Goal: Information Seeking & Learning: Learn about a topic

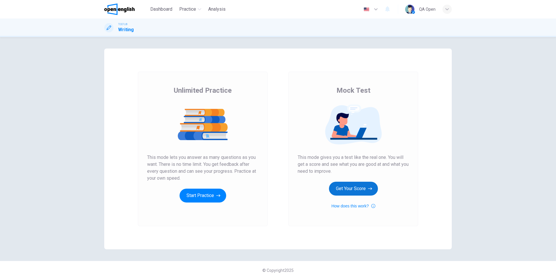
click at [350, 190] on button "Get Your Score" at bounding box center [353, 189] width 49 height 14
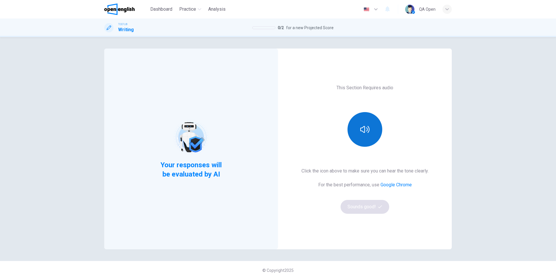
drag, startPoint x: 359, startPoint y: 139, endPoint x: 377, endPoint y: 159, distance: 28.1
click at [359, 139] on button "button" at bounding box center [364, 129] width 35 height 35
click at [370, 203] on button "Sounds good!" at bounding box center [364, 207] width 49 height 14
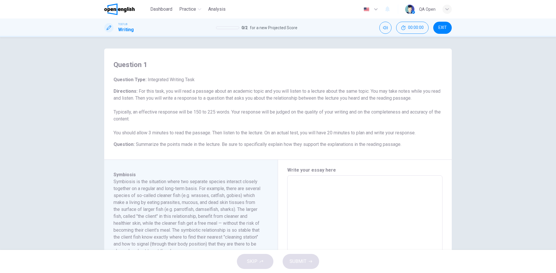
click at [355, 181] on textarea at bounding box center [364, 258] width 147 height 155
type textarea "*"
type textarea "**"
type textarea "*"
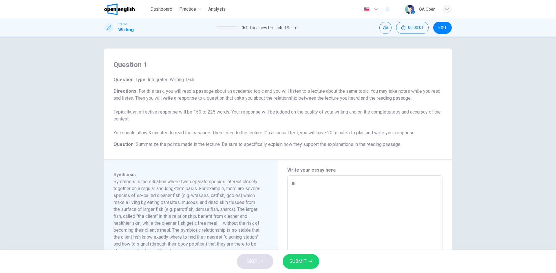
type textarea "**"
click at [309, 257] on button "SUBMIT" at bounding box center [300, 261] width 36 height 15
type textarea "*"
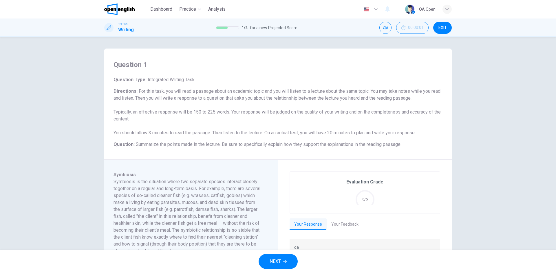
click at [291, 261] on button "NEXT" at bounding box center [277, 261] width 39 height 15
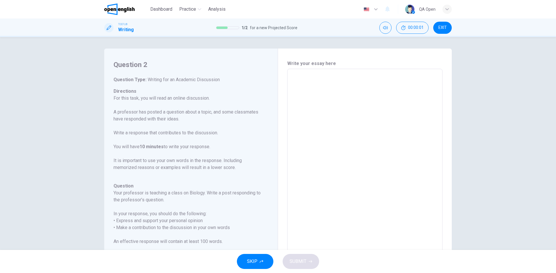
click at [324, 170] on textarea at bounding box center [364, 166] width 147 height 184
type textarea "*"
type textarea "**"
type textarea "*"
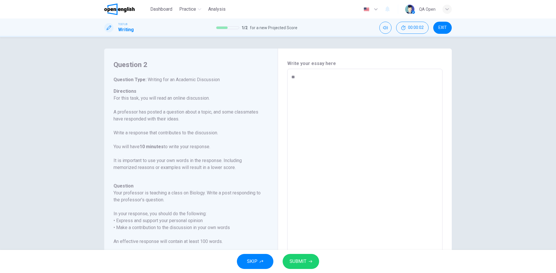
type textarea "**"
click at [309, 265] on button "SUBMIT" at bounding box center [300, 261] width 36 height 15
type textarea "*"
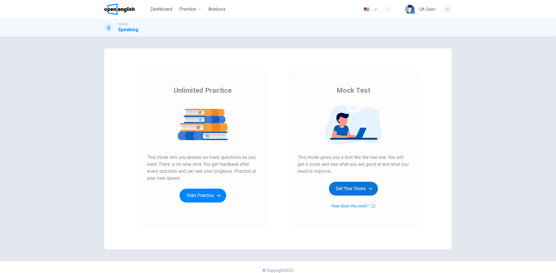
click at [343, 194] on button "Get Your Score" at bounding box center [353, 189] width 49 height 14
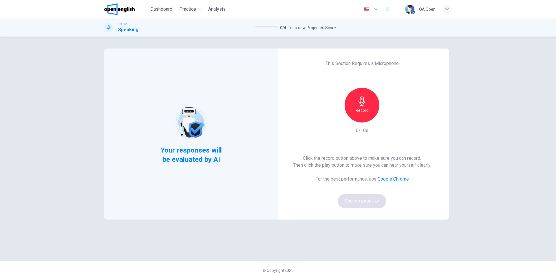
click at [357, 109] on h6 "Record" at bounding box center [361, 110] width 13 height 7
click at [357, 109] on h6 "Stop" at bounding box center [361, 110] width 9 height 7
click at [361, 198] on button "Sounds good!" at bounding box center [361, 201] width 49 height 14
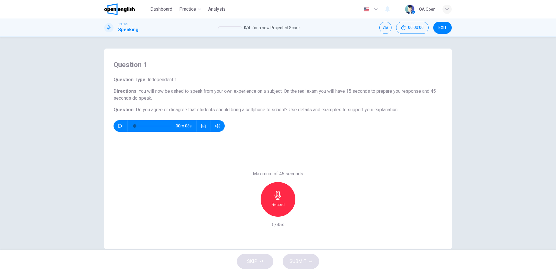
click at [284, 208] on div "Record" at bounding box center [277, 199] width 35 height 35
click at [284, 208] on div "Stop" at bounding box center [277, 199] width 35 height 35
click at [302, 259] on span "SUBMIT" at bounding box center [297, 262] width 17 height 8
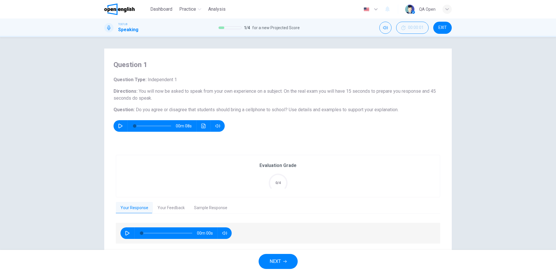
click at [276, 257] on button "NEXT" at bounding box center [277, 261] width 39 height 15
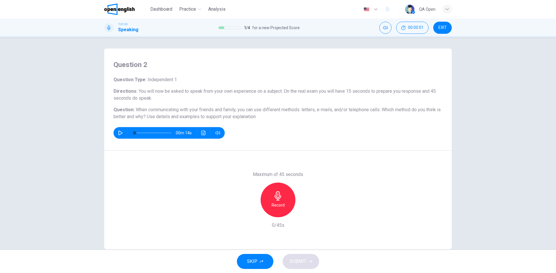
click at [265, 258] on button "SKIP" at bounding box center [255, 261] width 36 height 15
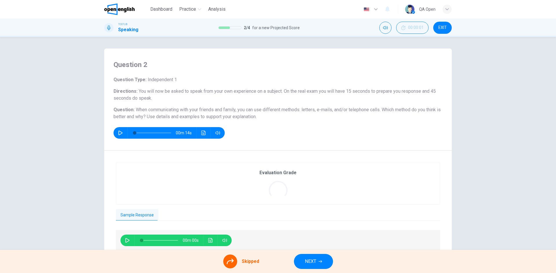
click at [309, 261] on span "NEXT" at bounding box center [310, 262] width 11 height 8
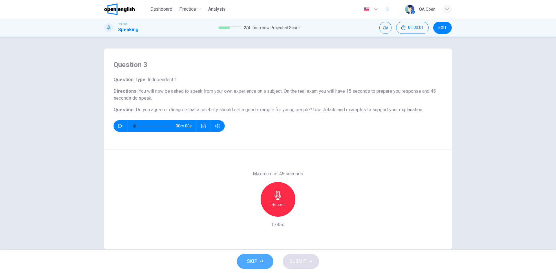
click at [258, 261] on button "SKIP" at bounding box center [255, 261] width 36 height 15
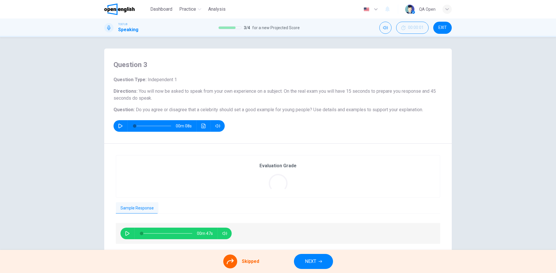
click at [308, 260] on span "NEXT" at bounding box center [310, 262] width 11 height 8
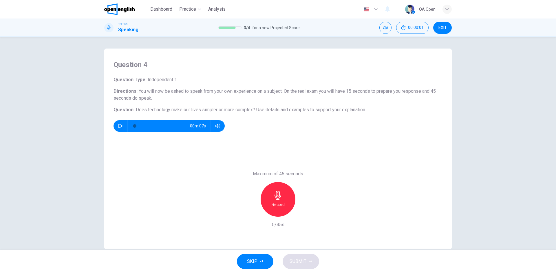
click at [281, 202] on h6 "Record" at bounding box center [277, 204] width 13 height 7
click at [281, 202] on div "Stop" at bounding box center [277, 199] width 35 height 35
click at [300, 257] on button "SUBMIT" at bounding box center [300, 261] width 36 height 15
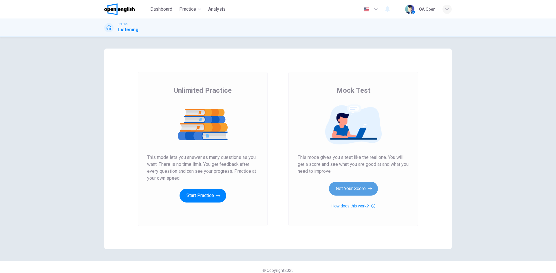
click at [362, 194] on button "Get Your Score" at bounding box center [353, 189] width 49 height 14
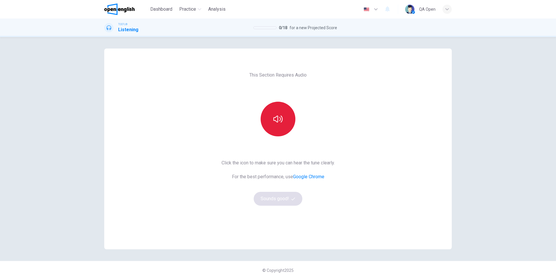
click at [276, 120] on icon "button" at bounding box center [277, 119] width 9 height 9
click at [278, 194] on button "Sounds good!" at bounding box center [278, 199] width 49 height 14
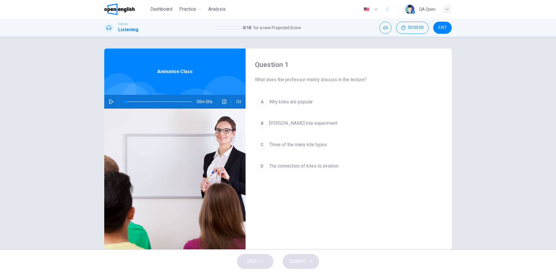
click at [296, 141] on button "C Three of the many kite types" at bounding box center [349, 145] width 188 height 14
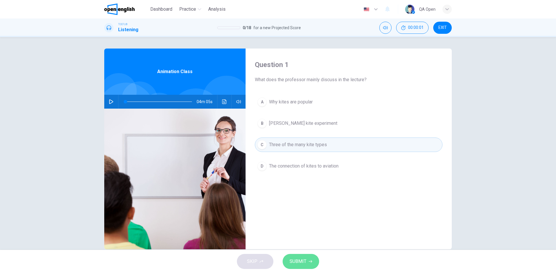
click at [314, 263] on button "SUBMIT" at bounding box center [300, 261] width 36 height 15
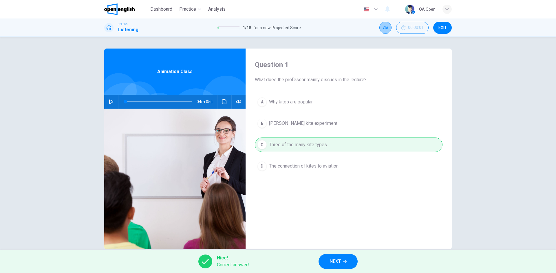
click at [383, 27] on icon "Mute" at bounding box center [385, 27] width 5 height 3
click at [351, 260] on button "NEXT" at bounding box center [337, 261] width 39 height 15
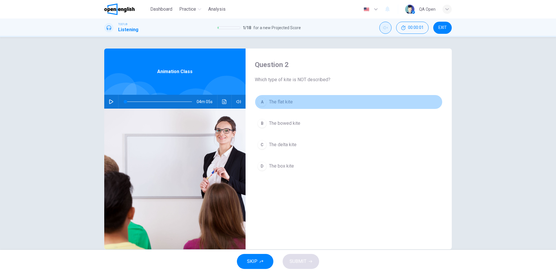
click at [297, 100] on button "A The flat kite" at bounding box center [349, 102] width 188 height 14
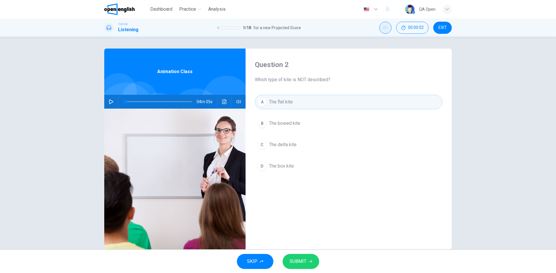
click at [314, 260] on button "SUBMIT" at bounding box center [300, 261] width 36 height 15
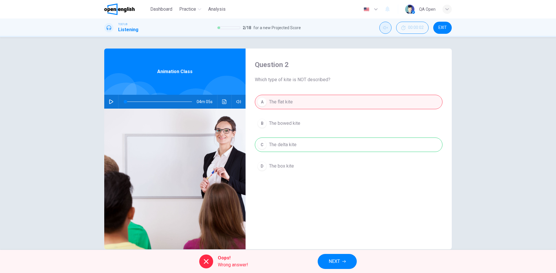
click at [345, 261] on icon "button" at bounding box center [343, 262] width 3 height 3
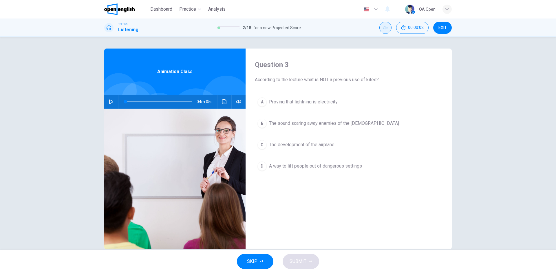
click at [302, 148] on span "The development of the airplane" at bounding box center [301, 145] width 65 height 7
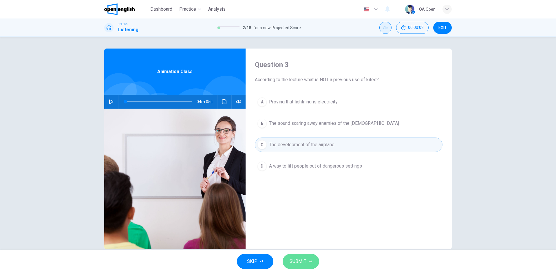
click at [311, 258] on button "SUBMIT" at bounding box center [300, 261] width 36 height 15
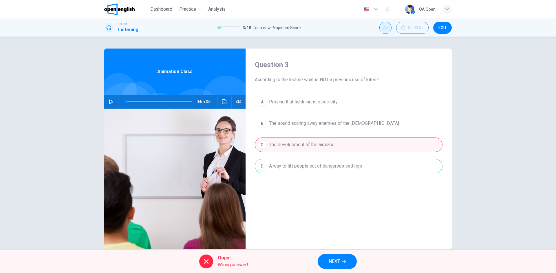
click at [346, 264] on button "NEXT" at bounding box center [336, 261] width 39 height 15
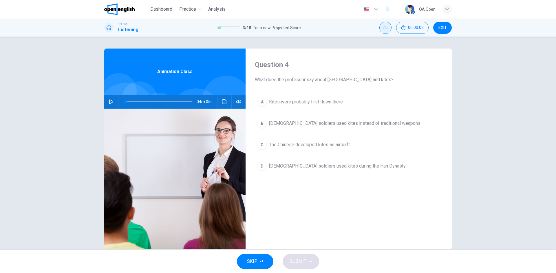
click at [306, 120] on button "B Chinese soldiers used kites instead of traditional weapons" at bounding box center [349, 123] width 188 height 14
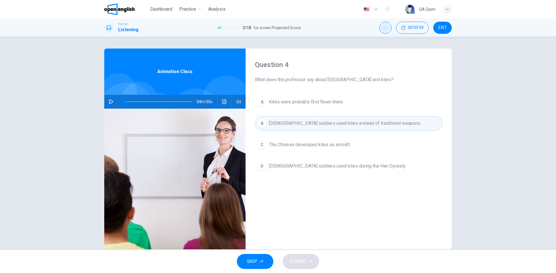
click at [309, 265] on div "SKIP SUBMIT" at bounding box center [278, 261] width 556 height 23
click at [317, 169] on span "Chinese soldiers used kites during the Han Dynasty" at bounding box center [337, 166] width 137 height 7
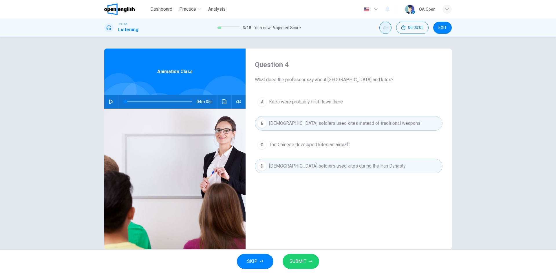
click at [304, 258] on span "SUBMIT" at bounding box center [297, 262] width 17 height 8
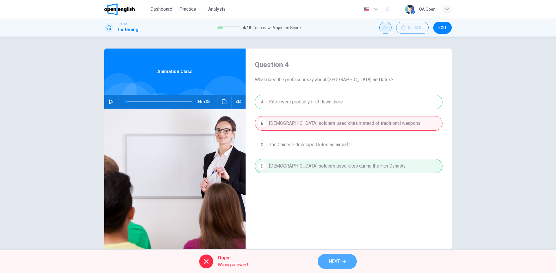
click at [348, 258] on button "NEXT" at bounding box center [336, 261] width 39 height 15
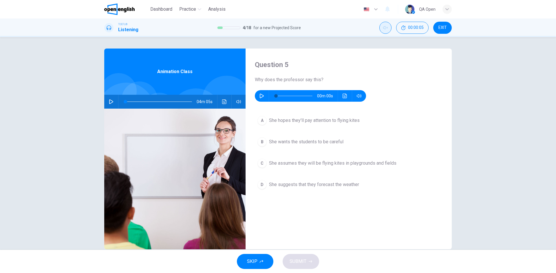
click at [263, 261] on button "SKIP" at bounding box center [255, 261] width 36 height 15
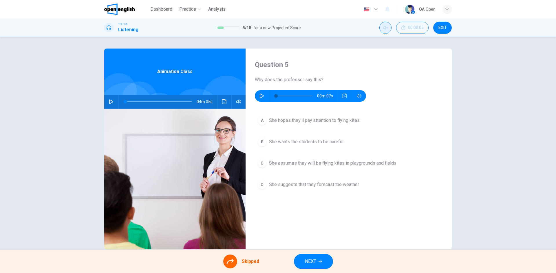
click at [321, 262] on icon "button" at bounding box center [319, 262] width 3 height 3
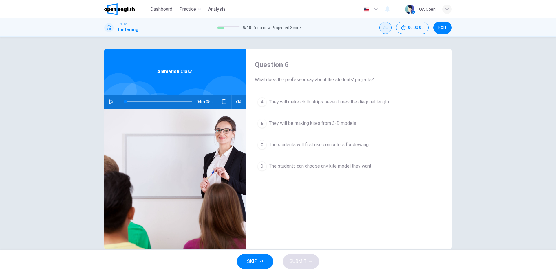
click at [305, 137] on div "A They will make cloth strips seven times the diagonal length B They will be ma…" at bounding box center [349, 140] width 188 height 90
click at [311, 141] on button "C The students will first use computers for drawing" at bounding box center [349, 145] width 188 height 14
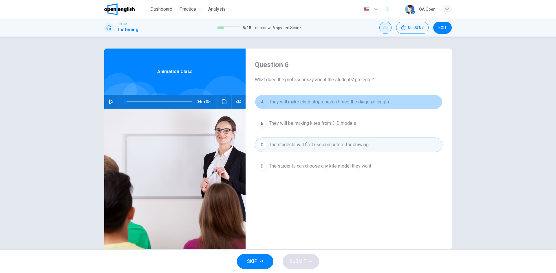
click at [315, 103] on span "They will make cloth strips seven times the diagonal length" at bounding box center [329, 102] width 120 height 7
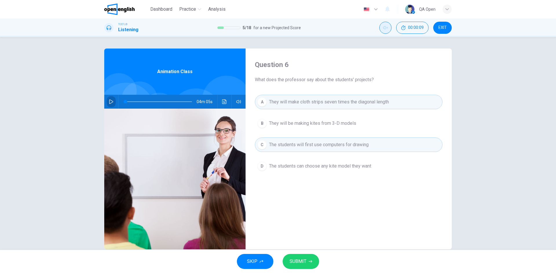
click at [111, 100] on icon "button" at bounding box center [111, 102] width 5 height 5
click at [237, 102] on icon "button" at bounding box center [238, 102] width 5 height 5
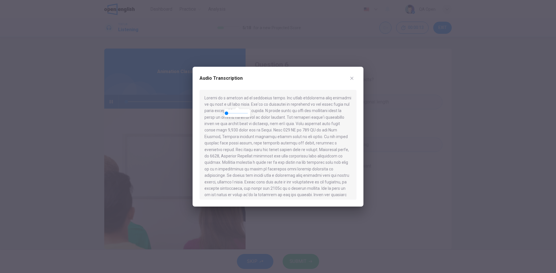
type input "*"
type input "***"
type input "*"
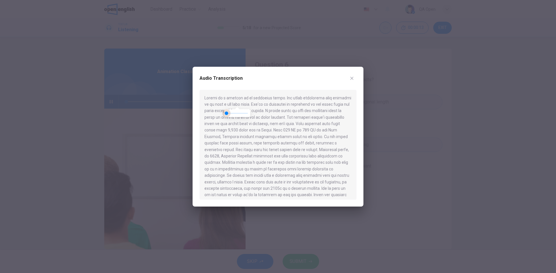
type input "***"
type input "*"
type input "***"
type input "*"
type input "***"
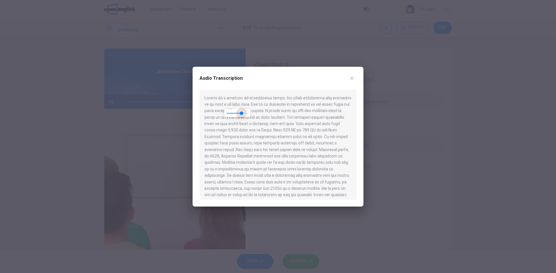
type input "*"
type input "***"
drag, startPoint x: 235, startPoint y: 113, endPoint x: 243, endPoint y: 114, distance: 8.7
click at [243, 114] on span at bounding box center [236, 113] width 21 height 8
click at [348, 77] on button "button" at bounding box center [351, 78] width 9 height 9
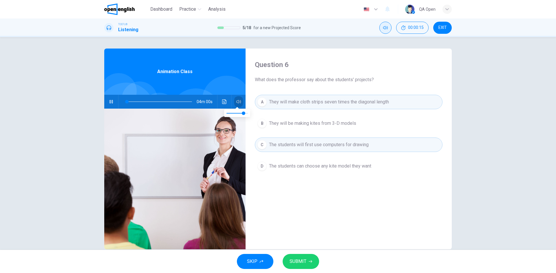
click at [240, 104] on button "button" at bounding box center [238, 102] width 9 height 14
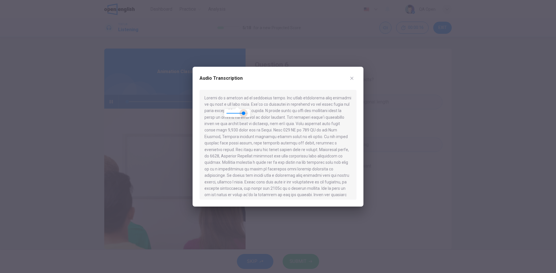
type input "*"
type input "***"
type input "*"
type input "***"
type input "*"
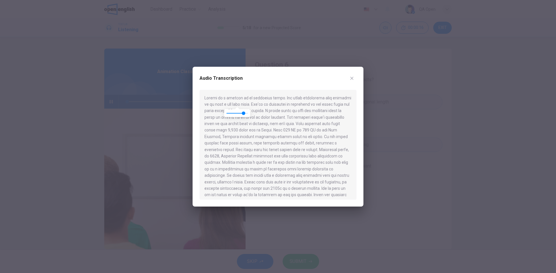
type input "***"
type input "*"
type input "***"
type input "*"
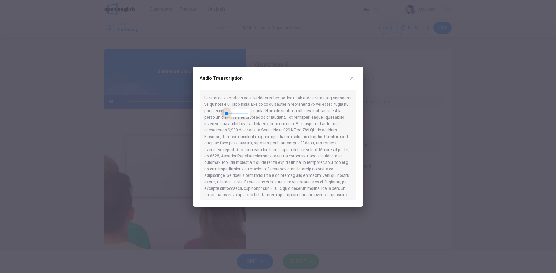
drag, startPoint x: 242, startPoint y: 116, endPoint x: 215, endPoint y: 110, distance: 27.8
click at [205, 112] on body "This site uses cookies, as explained in our Privacy Policy . If you agree to th…" at bounding box center [278, 136] width 556 height 273
click at [351, 79] on icon "button" at bounding box center [351, 78] width 3 height 3
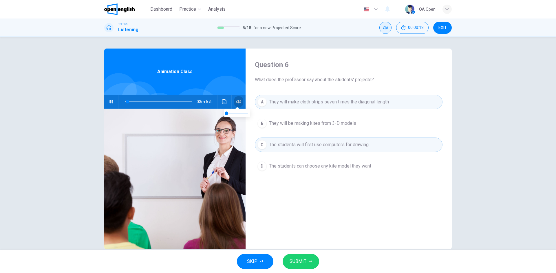
click at [234, 100] on button "button" at bounding box center [238, 102] width 9 height 14
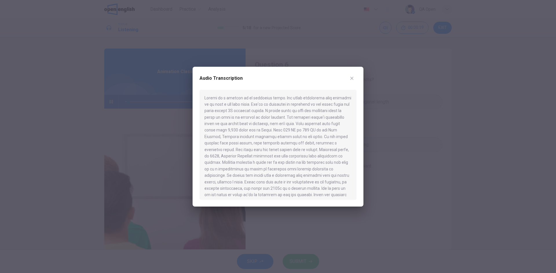
click at [351, 77] on icon "button" at bounding box center [351, 78] width 5 height 5
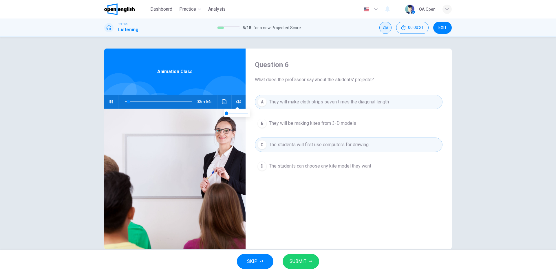
click at [237, 102] on icon "button" at bounding box center [238, 102] width 5 height 5
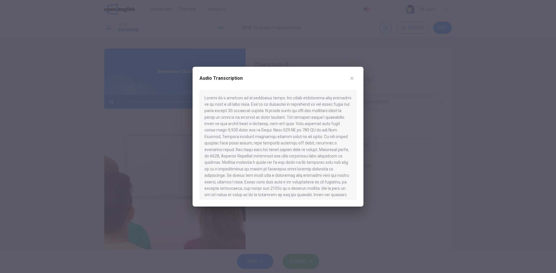
click at [351, 77] on icon "button" at bounding box center [351, 78] width 5 height 5
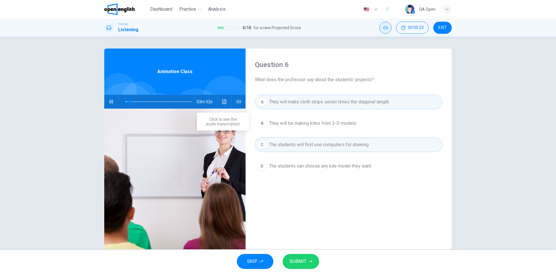
click at [222, 102] on icon "Click to see the audio transcription" at bounding box center [224, 102] width 4 height 5
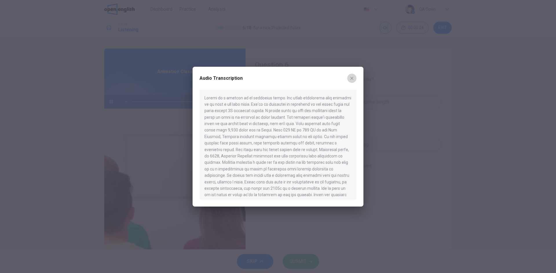
click at [352, 77] on icon "button" at bounding box center [351, 78] width 5 height 5
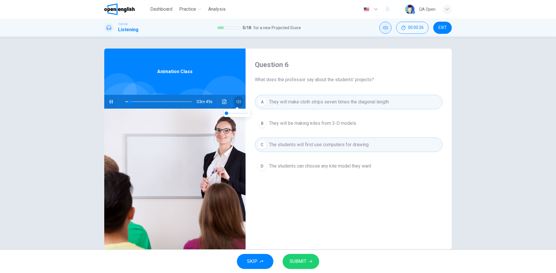
click at [240, 103] on button "button" at bounding box center [238, 102] width 9 height 14
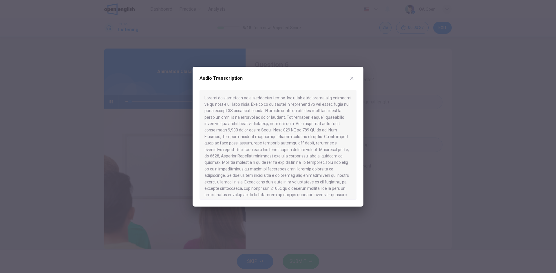
click at [351, 78] on icon "button" at bounding box center [351, 78] width 3 height 3
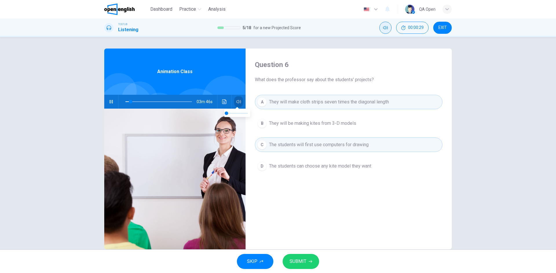
click at [239, 103] on icon "button" at bounding box center [238, 102] width 5 height 5
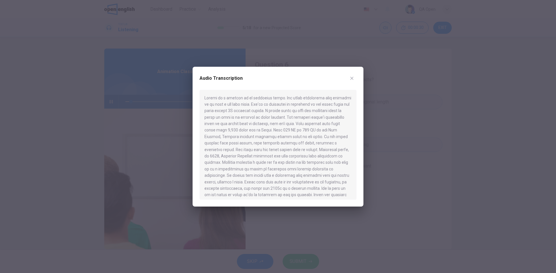
click at [353, 77] on icon "button" at bounding box center [351, 78] width 5 height 5
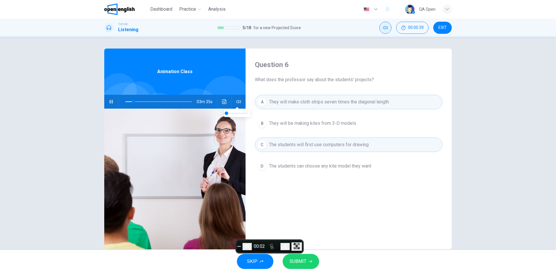
type input "**"
type input "***"
click at [237, 113] on span at bounding box center [236, 113] width 21 height 8
type input "**"
type input "***"
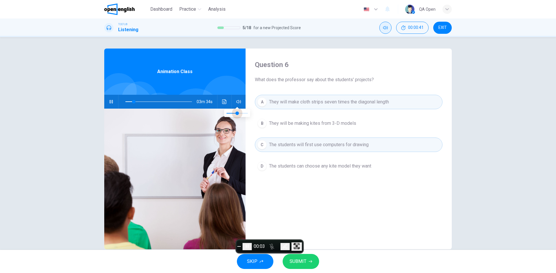
type input "**"
type input "***"
type input "**"
type input "***"
type input "**"
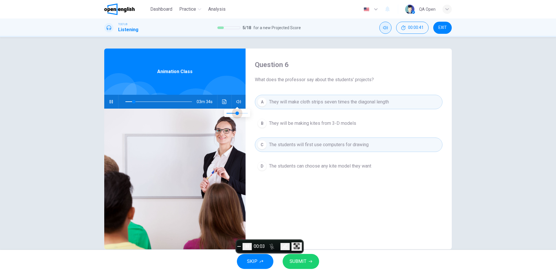
type input "***"
type input "**"
type input "*"
drag, startPoint x: 237, startPoint y: 113, endPoint x: 216, endPoint y: 113, distance: 20.5
click at [216, 113] on body "This site uses cookies, as explained in our Privacy Policy . If you agree to th…" at bounding box center [278, 136] width 556 height 273
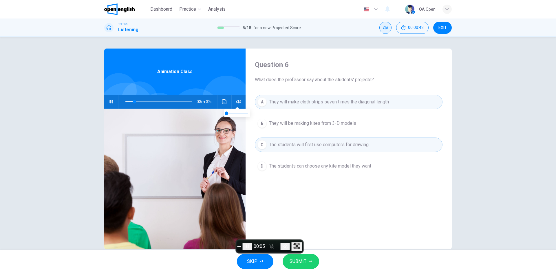
click at [242, 94] on div at bounding box center [226, 100] width 49 height 49
click at [240, 102] on button "button" at bounding box center [238, 102] width 9 height 14
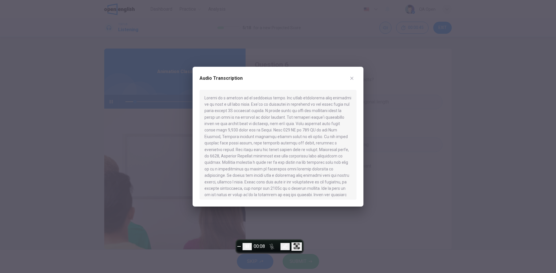
click at [351, 77] on icon "button" at bounding box center [351, 78] width 5 height 5
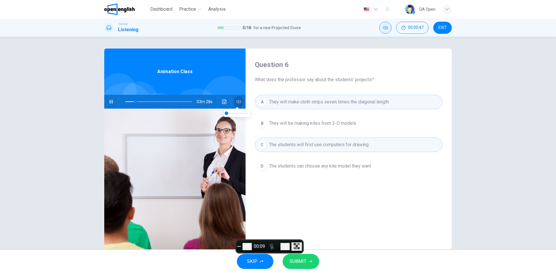
click at [236, 102] on icon "button" at bounding box center [238, 102] width 5 height 5
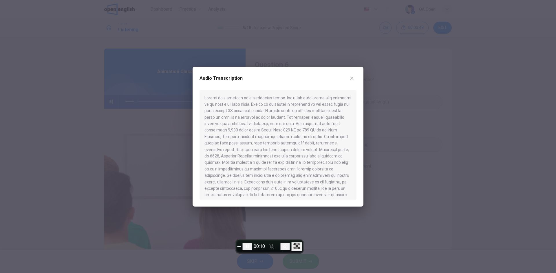
click at [353, 75] on button "button" at bounding box center [351, 78] width 9 height 9
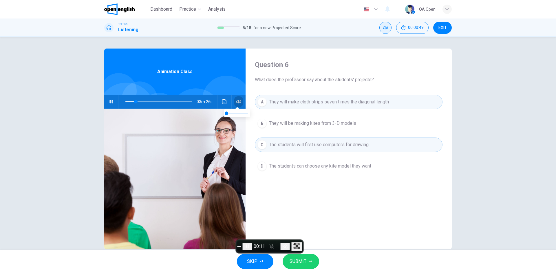
click at [237, 105] on button "button" at bounding box center [238, 102] width 9 height 14
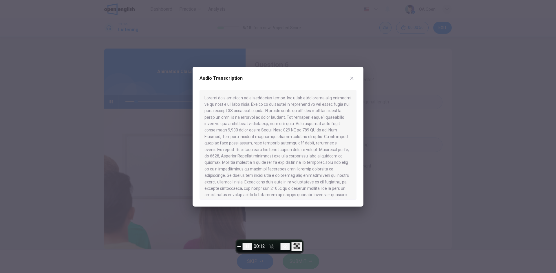
click at [352, 78] on icon "button" at bounding box center [351, 78] width 3 height 3
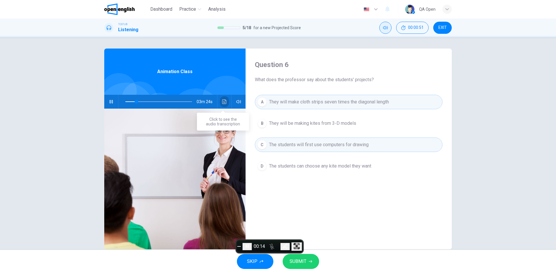
click at [220, 103] on button "Click to see the audio transcription" at bounding box center [224, 102] width 9 height 14
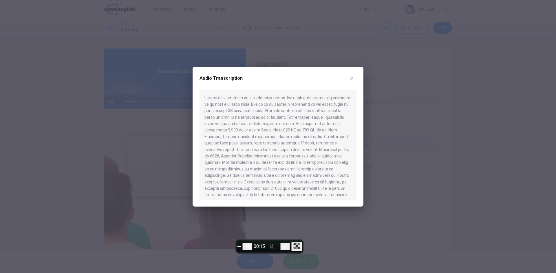
click at [352, 80] on icon "button" at bounding box center [351, 78] width 5 height 5
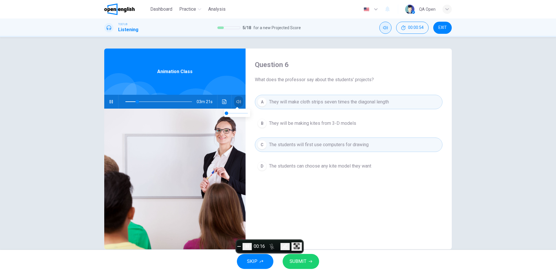
click at [239, 105] on button "button" at bounding box center [238, 102] width 9 height 14
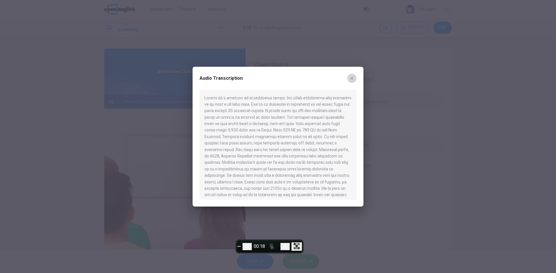
click at [352, 78] on icon "button" at bounding box center [351, 78] width 3 height 3
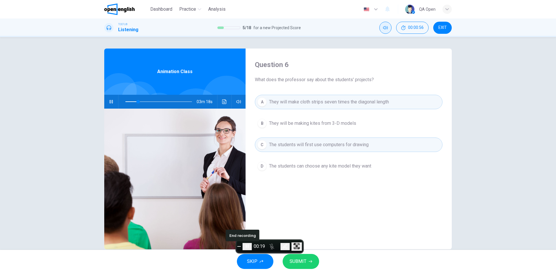
click at [241, 247] on button "End recording" at bounding box center [238, 247] width 3 height 1
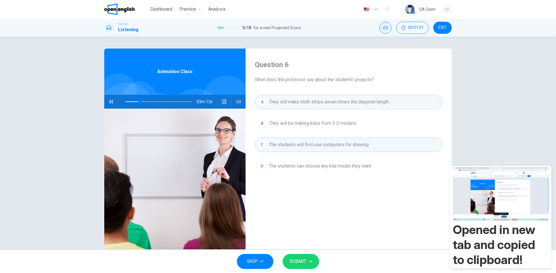
click at [304, 261] on span "SUBMIT" at bounding box center [297, 262] width 17 height 8
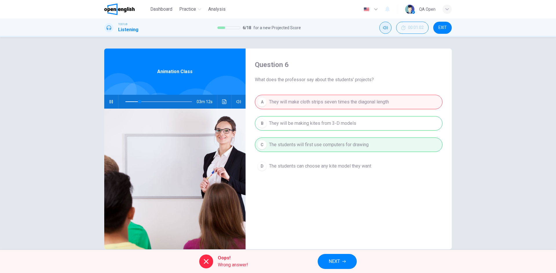
type input "**"
click at [344, 259] on button "NEXT" at bounding box center [336, 261] width 39 height 15
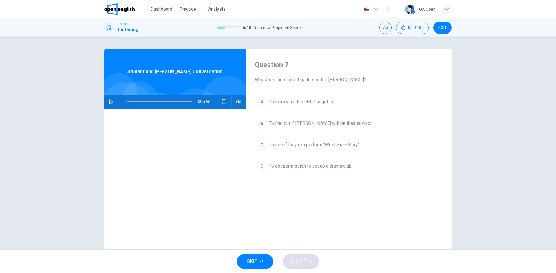
click at [312, 120] on span "To find out if Professor Roberto will be their advisor" at bounding box center [320, 123] width 103 height 7
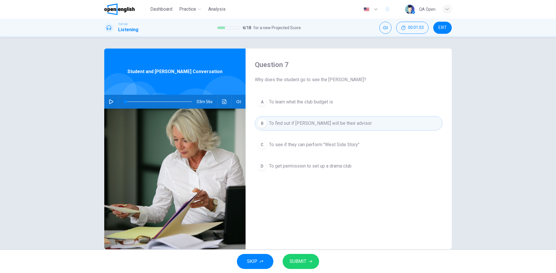
click at [304, 263] on span "SUBMIT" at bounding box center [297, 262] width 17 height 8
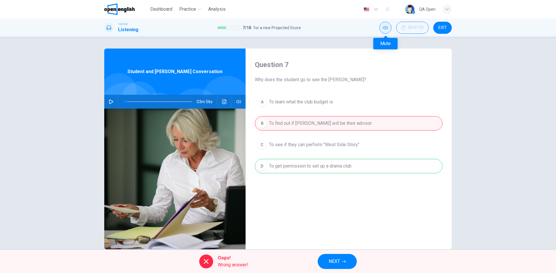
click at [382, 30] on button "Mute" at bounding box center [385, 28] width 12 height 12
click at [344, 264] on button "NEXT" at bounding box center [336, 261] width 39 height 15
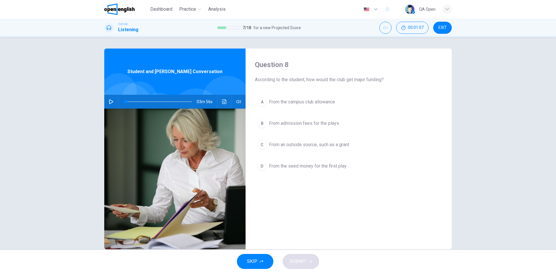
click at [311, 126] on span "From admission fees for the plays" at bounding box center [304, 123] width 70 height 7
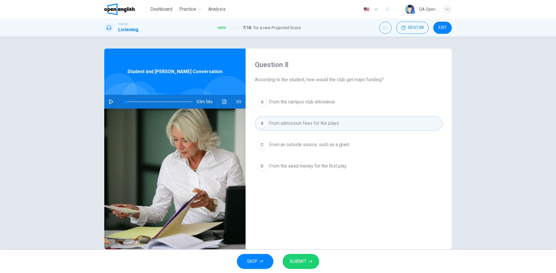
click at [300, 256] on button "SUBMIT" at bounding box center [300, 261] width 36 height 15
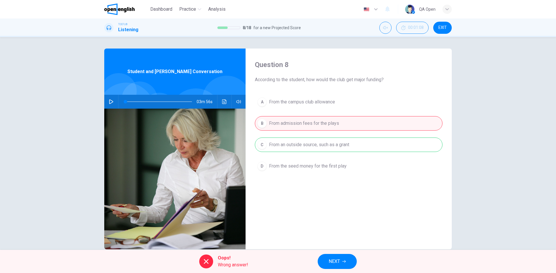
click at [340, 258] on span "NEXT" at bounding box center [333, 262] width 11 height 8
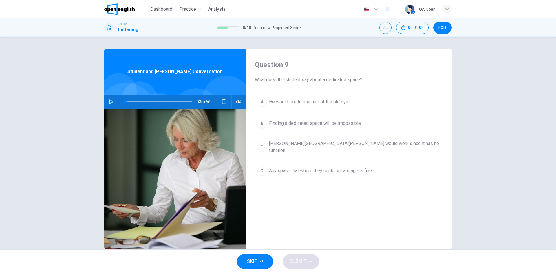
click at [312, 164] on button "D Any space that where they could put a stage is fine" at bounding box center [349, 171] width 188 height 14
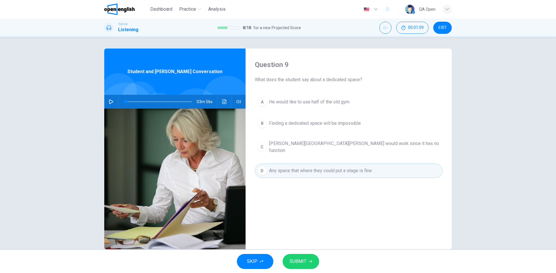
click at [300, 258] on span "SUBMIT" at bounding box center [297, 262] width 17 height 8
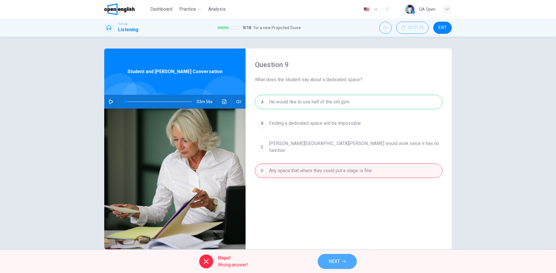
click at [336, 258] on span "NEXT" at bounding box center [333, 262] width 11 height 8
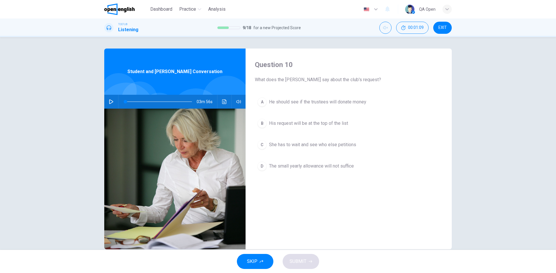
click at [303, 147] on span "She has to wait and see who else petitions" at bounding box center [312, 145] width 87 height 7
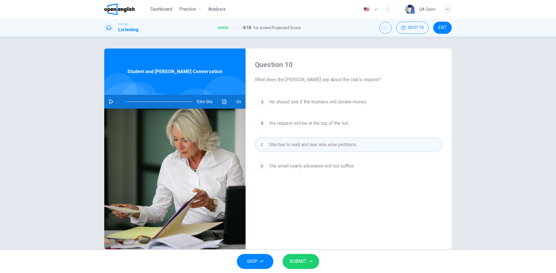
click at [299, 257] on button "SUBMIT" at bounding box center [300, 261] width 36 height 15
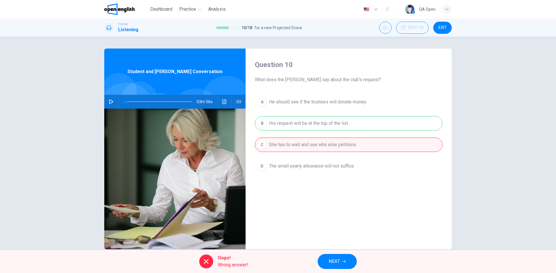
click at [339, 258] on button "NEXT" at bounding box center [336, 261] width 39 height 15
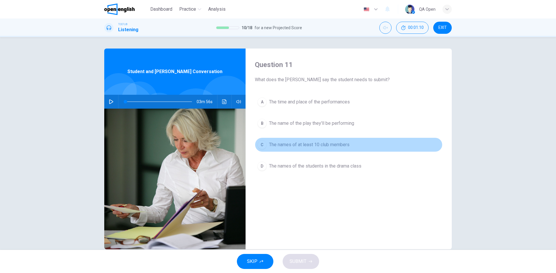
click at [310, 140] on button "C The names of at least 10 club members" at bounding box center [349, 145] width 188 height 14
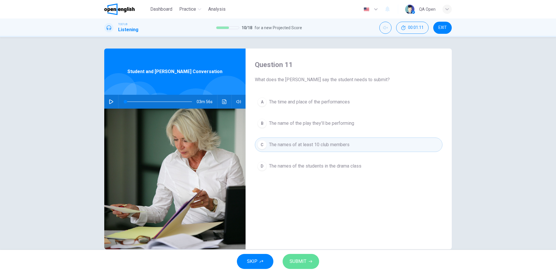
click at [304, 262] on span "SUBMIT" at bounding box center [297, 262] width 17 height 8
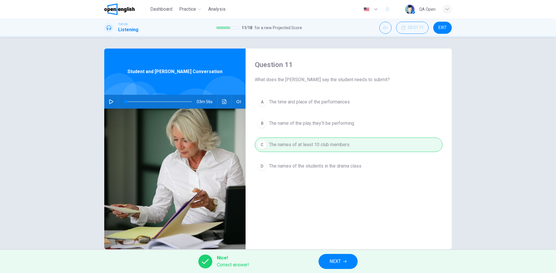
click at [343, 262] on icon "button" at bounding box center [344, 261] width 3 height 3
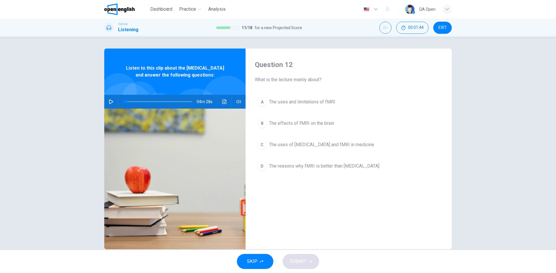
click at [295, 118] on button "B The effects of fMRI on the brain" at bounding box center [349, 123] width 188 height 14
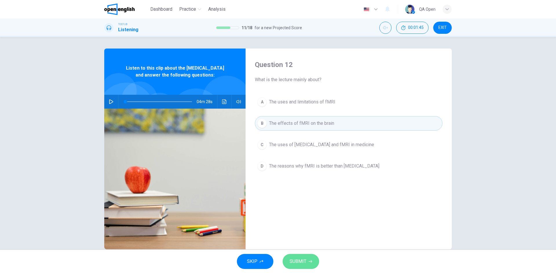
click at [302, 262] on span "SUBMIT" at bounding box center [297, 262] width 17 height 8
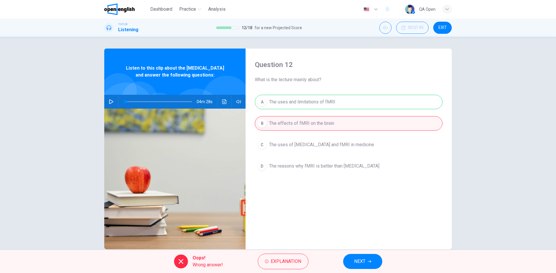
click at [368, 260] on icon "button" at bounding box center [369, 261] width 3 height 3
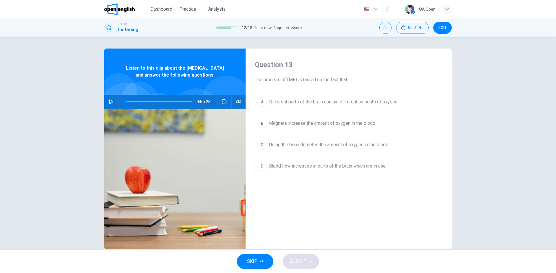
click at [333, 169] on span "Blood flow increases in parts of the brain which are in use" at bounding box center [327, 166] width 117 height 7
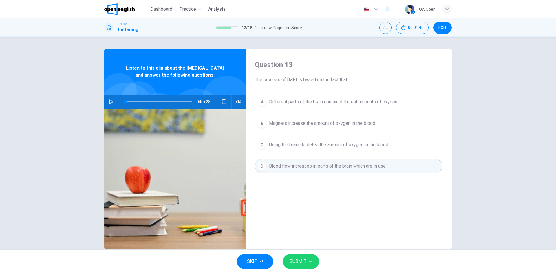
click at [312, 266] on button "SUBMIT" at bounding box center [300, 261] width 36 height 15
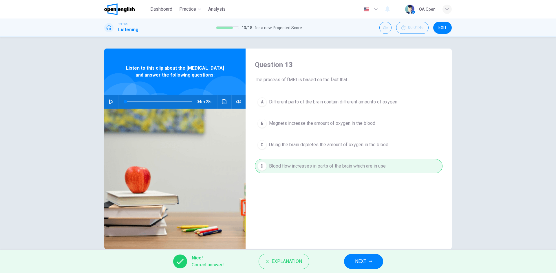
click at [367, 264] on button "NEXT" at bounding box center [363, 261] width 39 height 15
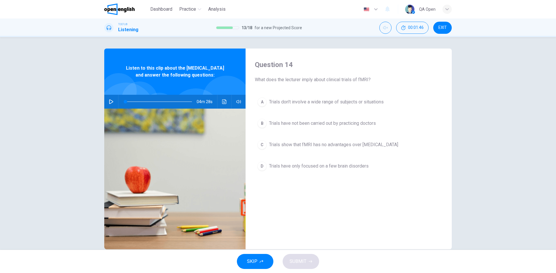
click at [318, 127] on button "B Trials have not been carried out by practicing doctors" at bounding box center [349, 123] width 188 height 14
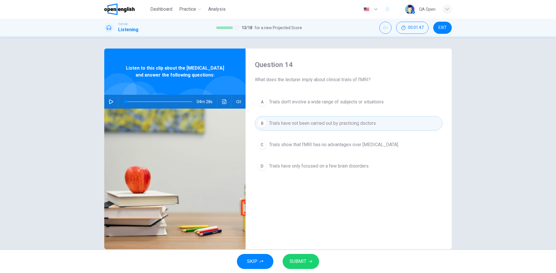
click at [308, 263] on icon "button" at bounding box center [309, 261] width 3 height 3
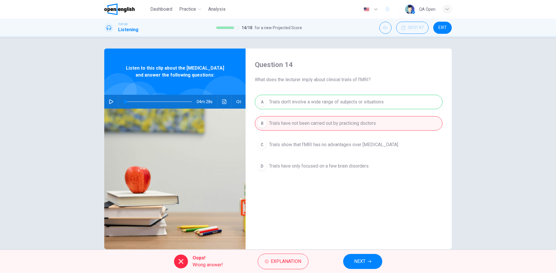
click at [349, 263] on button "NEXT" at bounding box center [362, 261] width 39 height 15
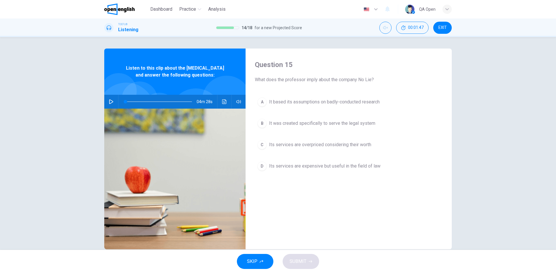
click at [321, 163] on span "Its services are expensive but useful in the field of law" at bounding box center [324, 166] width 111 height 7
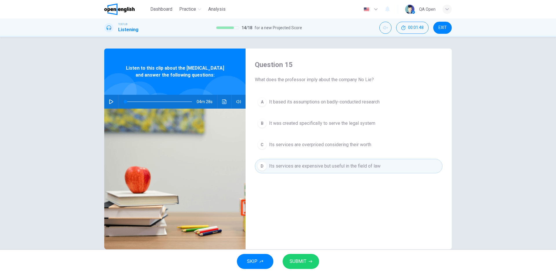
click at [306, 260] on button "SUBMIT" at bounding box center [300, 261] width 36 height 15
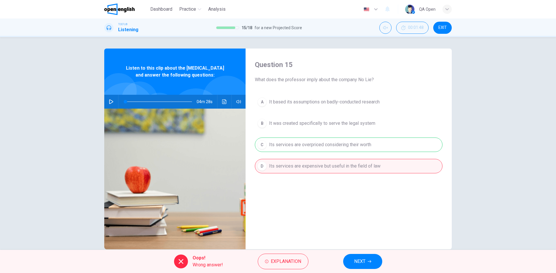
click at [368, 262] on icon "button" at bounding box center [369, 261] width 3 height 3
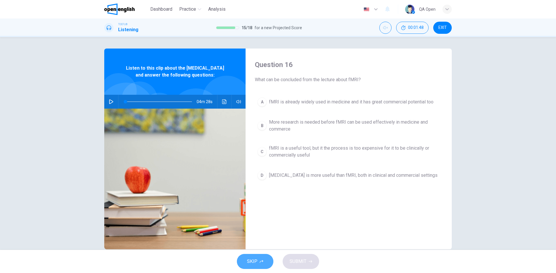
click at [267, 262] on button "SKIP" at bounding box center [255, 261] width 36 height 15
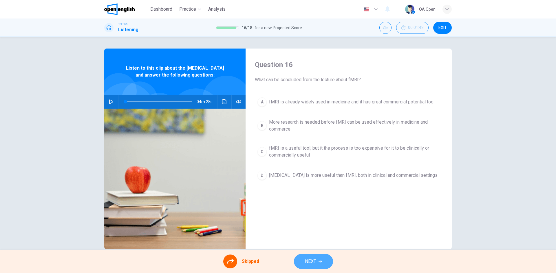
click at [322, 262] on button "NEXT" at bounding box center [313, 261] width 39 height 15
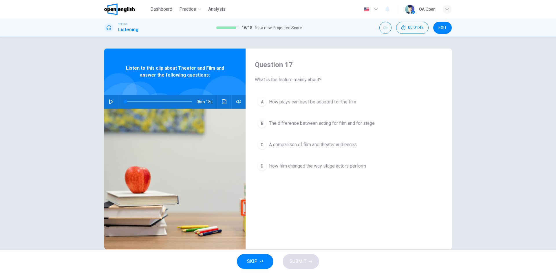
click at [258, 259] on button "SKIP" at bounding box center [255, 261] width 36 height 15
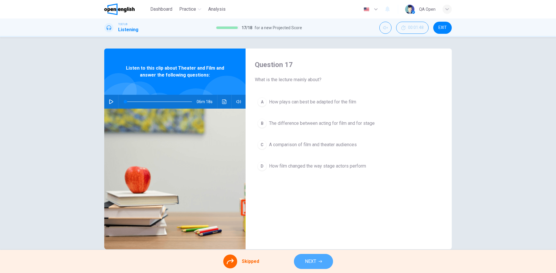
click at [307, 261] on span "NEXT" at bounding box center [310, 262] width 11 height 8
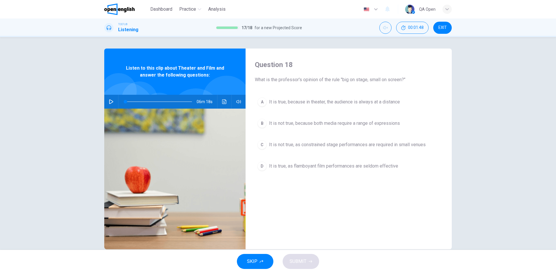
click at [310, 144] on span "It is not true, as constrained stage performances are required in small venues" at bounding box center [347, 145] width 157 height 7
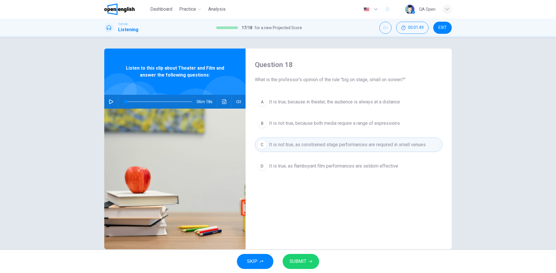
click at [307, 264] on button "SUBMIT" at bounding box center [300, 261] width 36 height 15
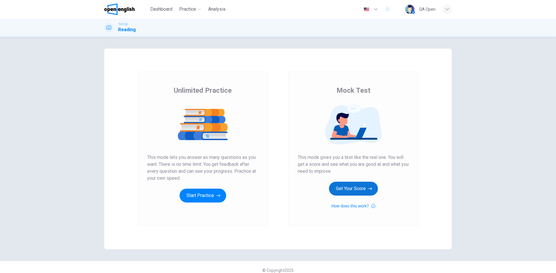
click at [342, 192] on button "Get Your Score" at bounding box center [353, 189] width 49 height 14
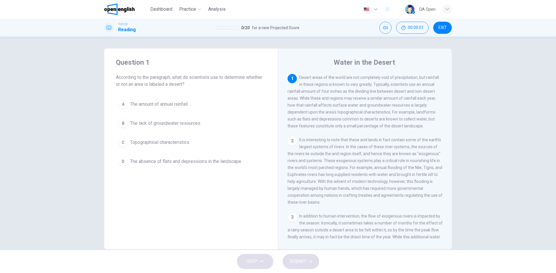
click at [193, 111] on button "A The amount of annual rainfall" at bounding box center [191, 104] width 150 height 14
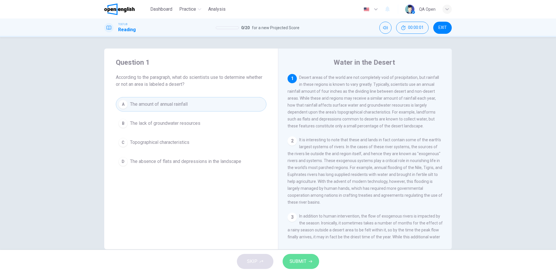
click at [308, 258] on button "SUBMIT" at bounding box center [300, 261] width 36 height 15
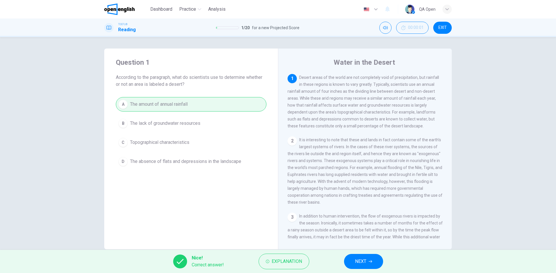
click at [357, 263] on span "NEXT" at bounding box center [360, 262] width 11 height 8
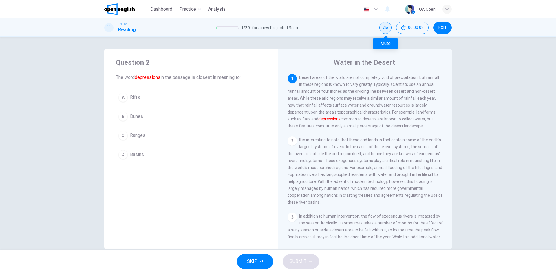
click at [381, 26] on button "Mute" at bounding box center [385, 28] width 12 height 12
click at [186, 134] on button "C Ranges" at bounding box center [191, 135] width 150 height 14
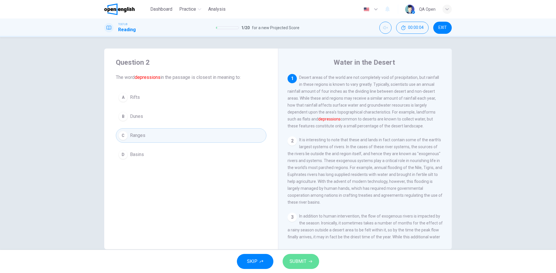
click at [300, 260] on span "SUBMIT" at bounding box center [297, 262] width 17 height 8
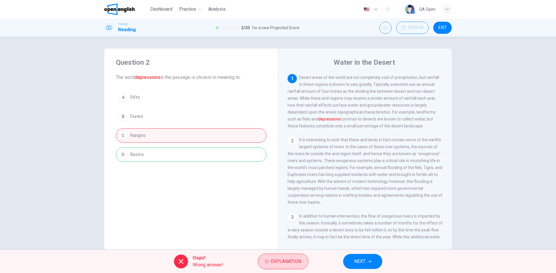
click at [298, 262] on span "Explanation" at bounding box center [286, 262] width 30 height 8
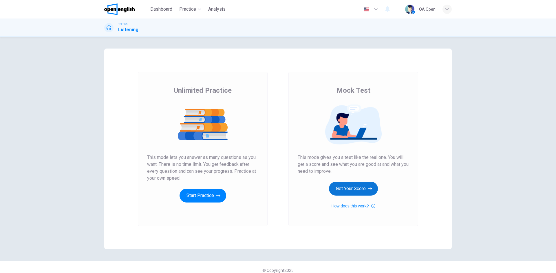
click at [357, 194] on button "Get Your Score" at bounding box center [353, 189] width 49 height 14
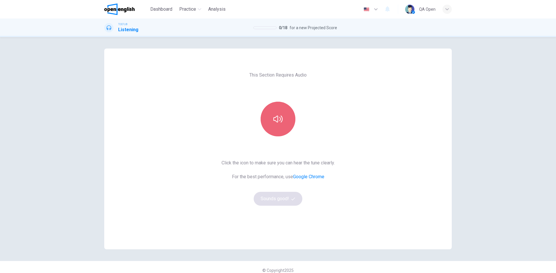
click at [266, 110] on button "button" at bounding box center [277, 119] width 35 height 35
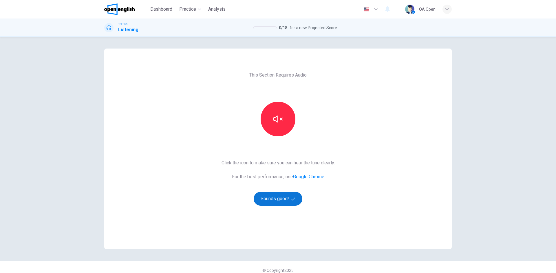
click at [282, 203] on button "Sounds good!" at bounding box center [278, 199] width 49 height 14
